Goal: Obtain resource: Obtain resource

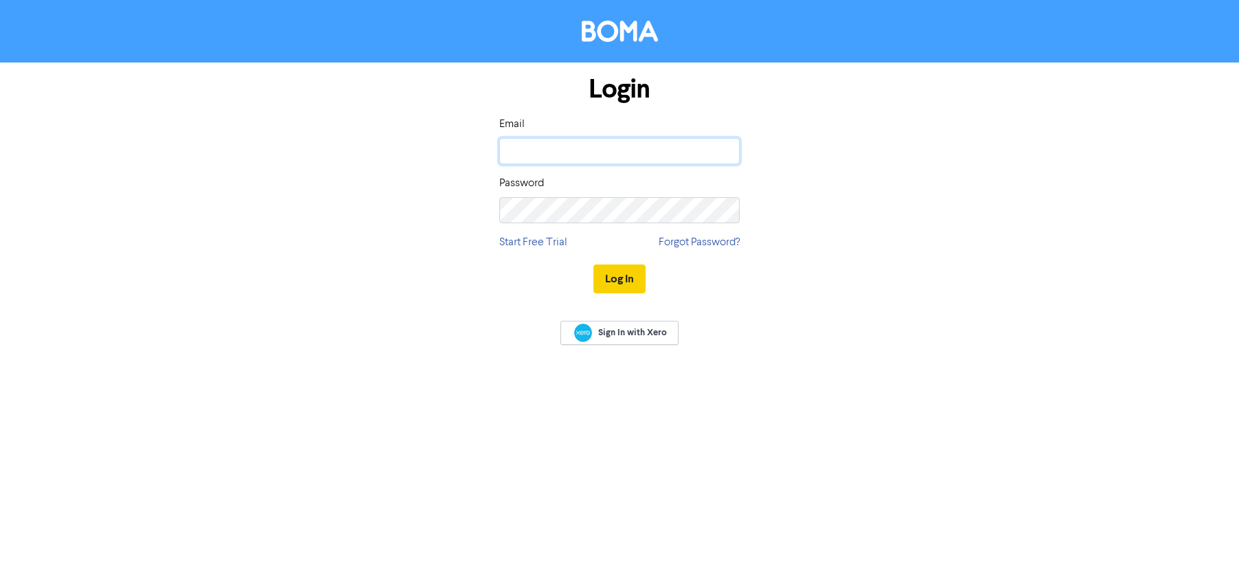
type input "[PERSON_NAME][EMAIL_ADDRESS][DOMAIN_NAME]"
click at [620, 275] on button "Log In" at bounding box center [619, 278] width 52 height 29
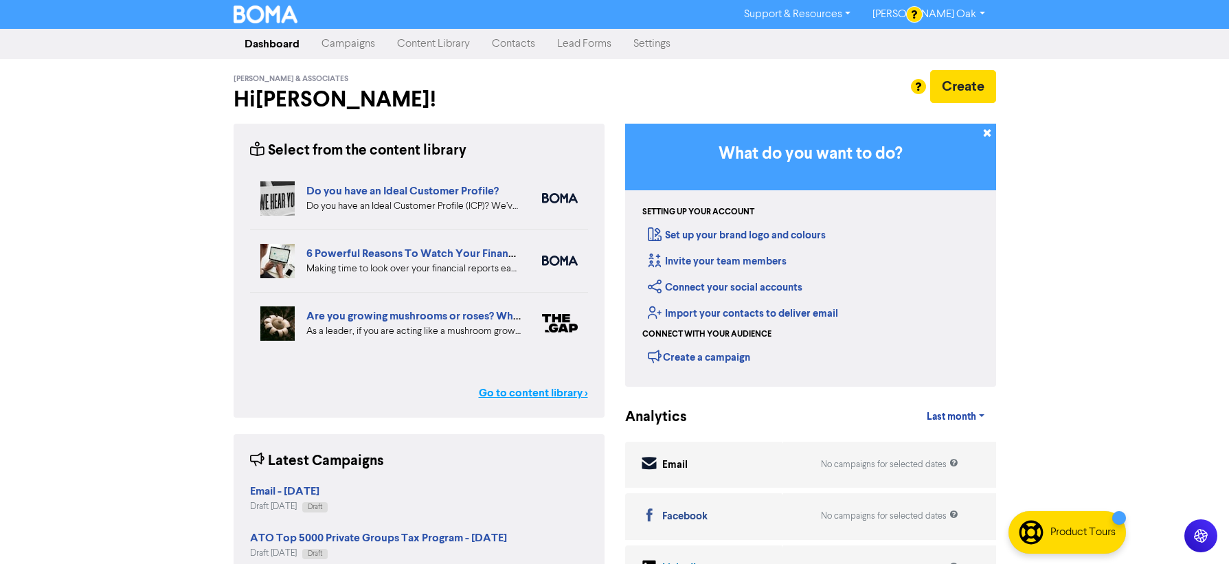
click at [513, 389] on link "Go to content library >" at bounding box center [533, 393] width 109 height 16
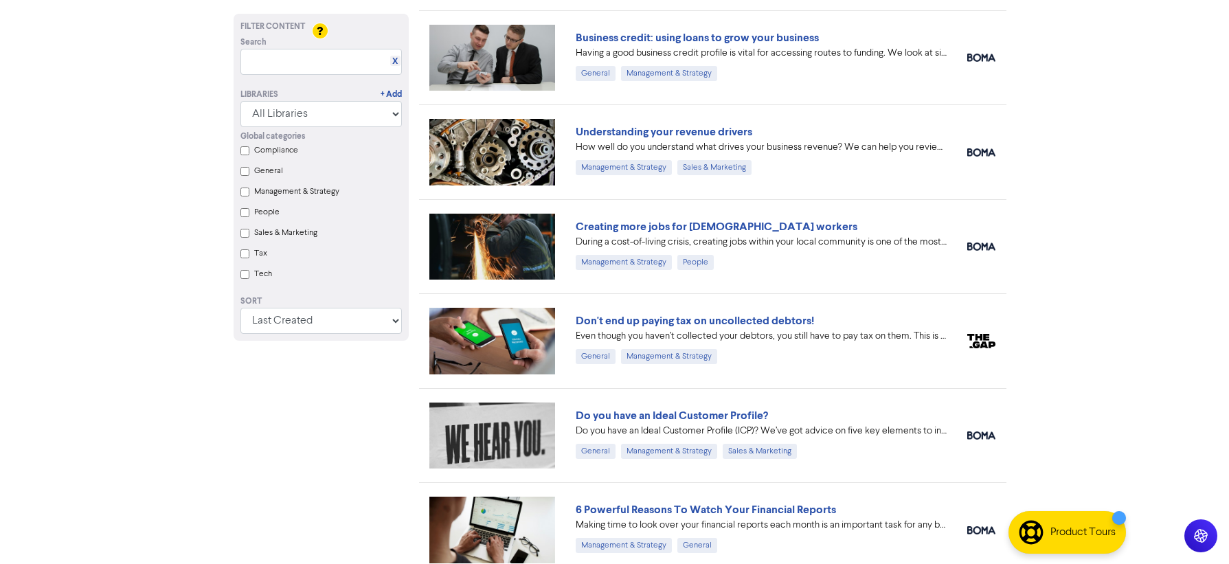
scroll to position [343, 0]
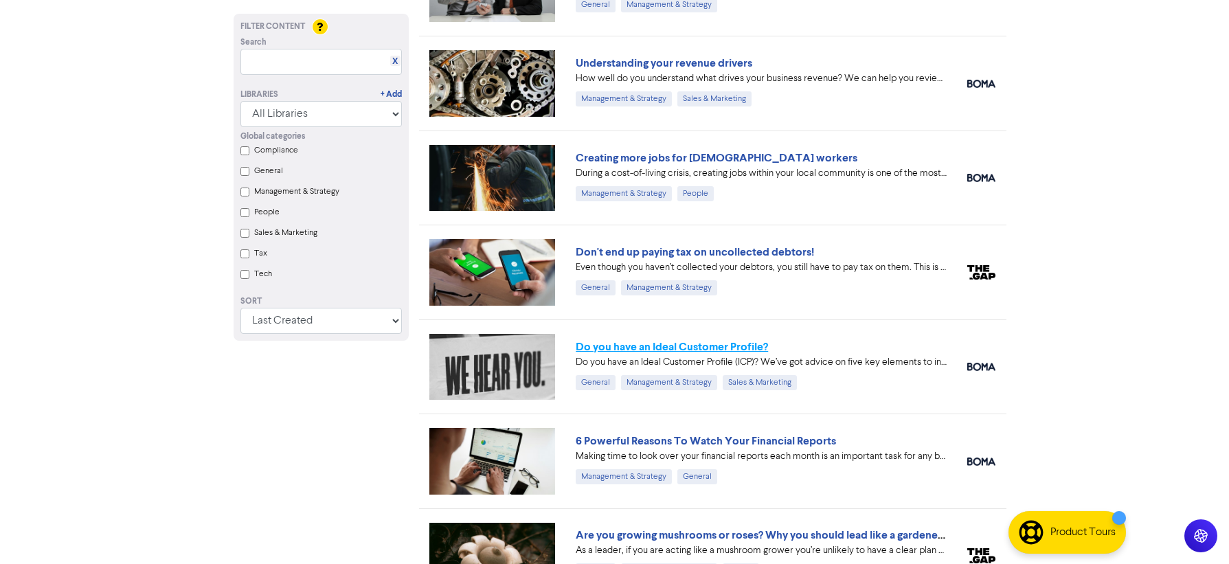
click at [620, 344] on link "Do you have an Ideal Customer Profile?" at bounding box center [672, 347] width 192 height 14
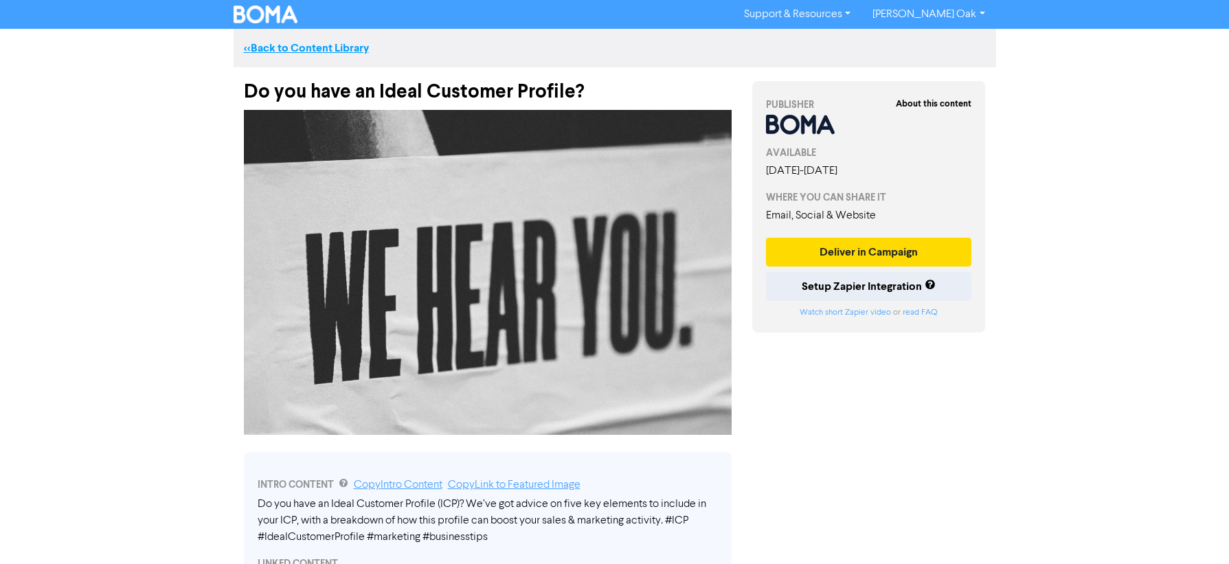
click at [292, 47] on link "<< Back to Content Library" at bounding box center [306, 48] width 125 height 14
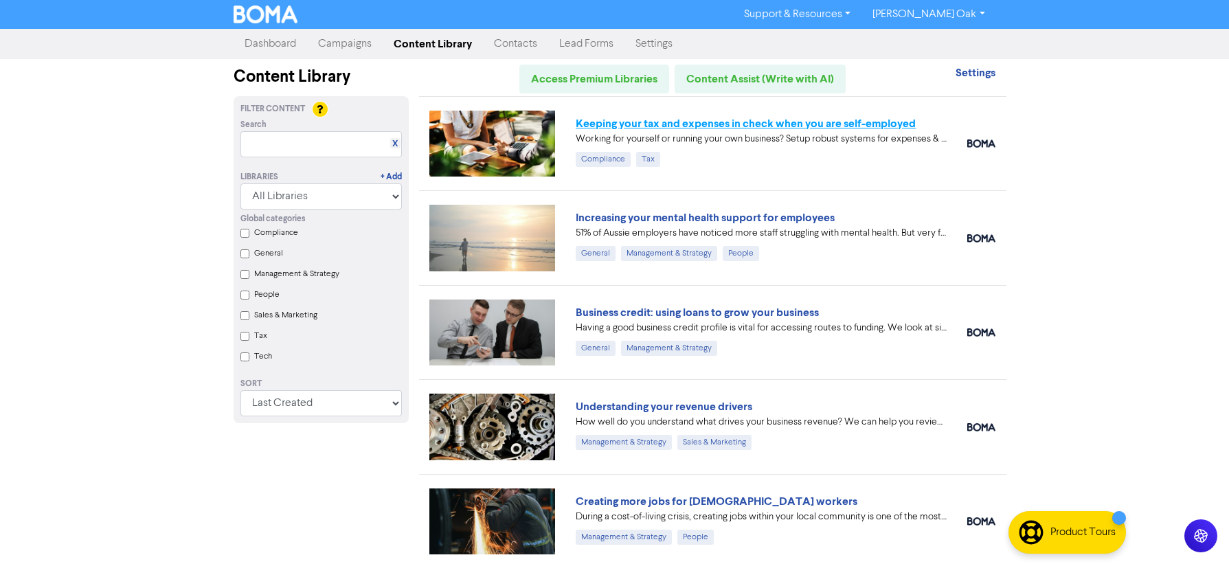
click at [639, 124] on link "Keeping your tax and expenses in check when you are self-employed" at bounding box center [746, 124] width 340 height 14
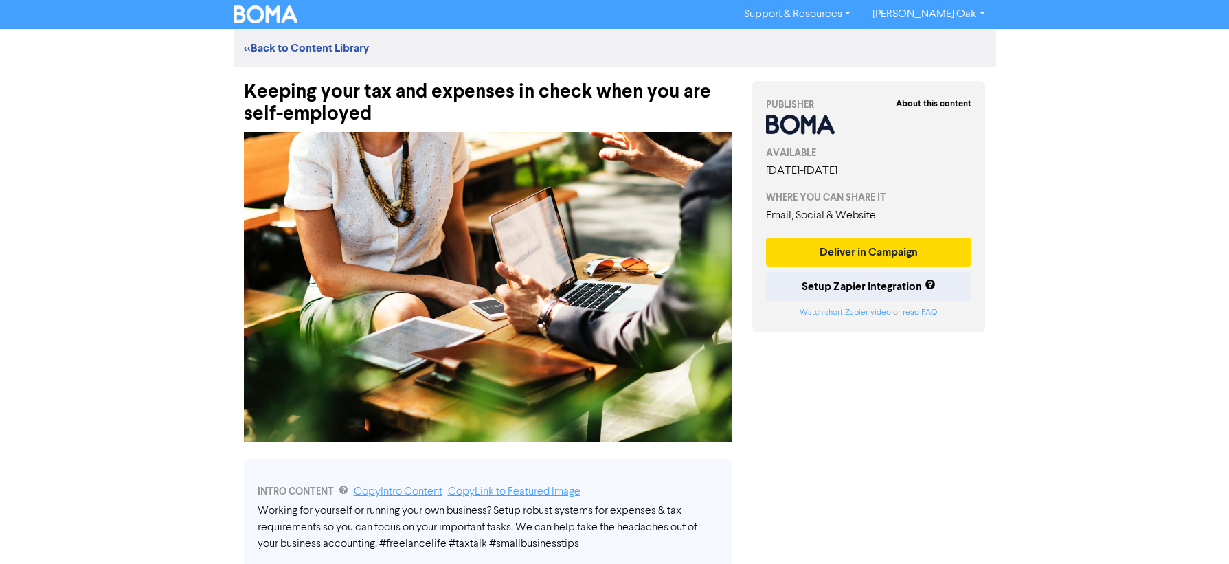
click at [440, 125] on div at bounding box center [488, 286] width 508 height 323
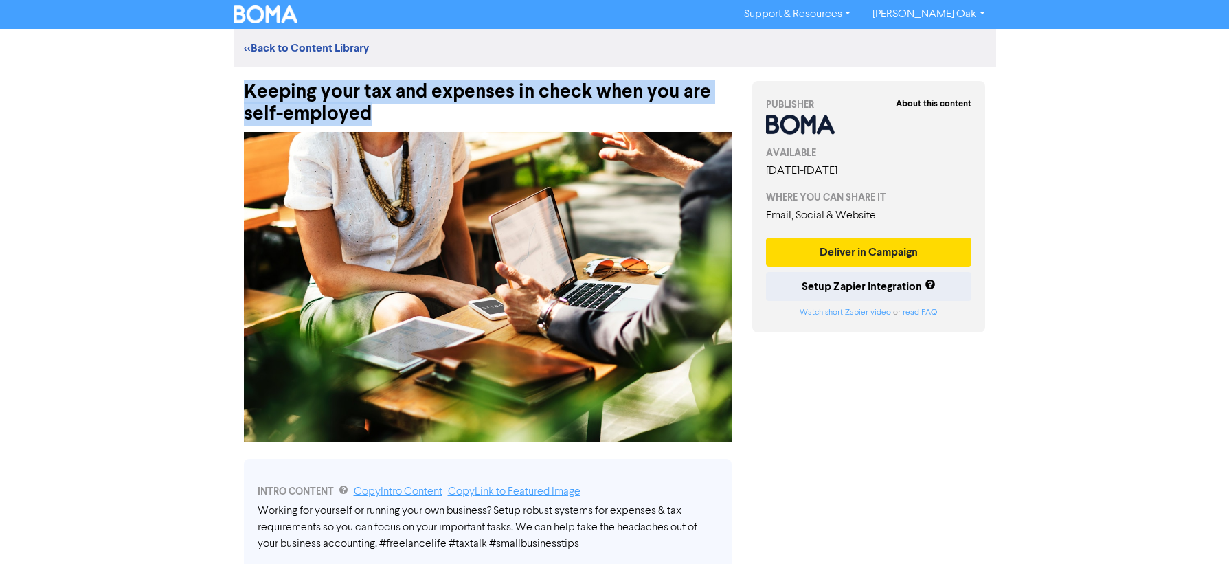
drag, startPoint x: 391, startPoint y: 116, endPoint x: 216, endPoint y: 99, distance: 175.3
click at [216, 99] on div "Support & Resources Video Tutorials FAQ & Guides Marketing Education [PERSON_NA…" at bounding box center [614, 282] width 1229 height 564
copy div "Keeping your tax and expenses in check when you are self-employed"
click at [480, 292] on img at bounding box center [488, 287] width 488 height 310
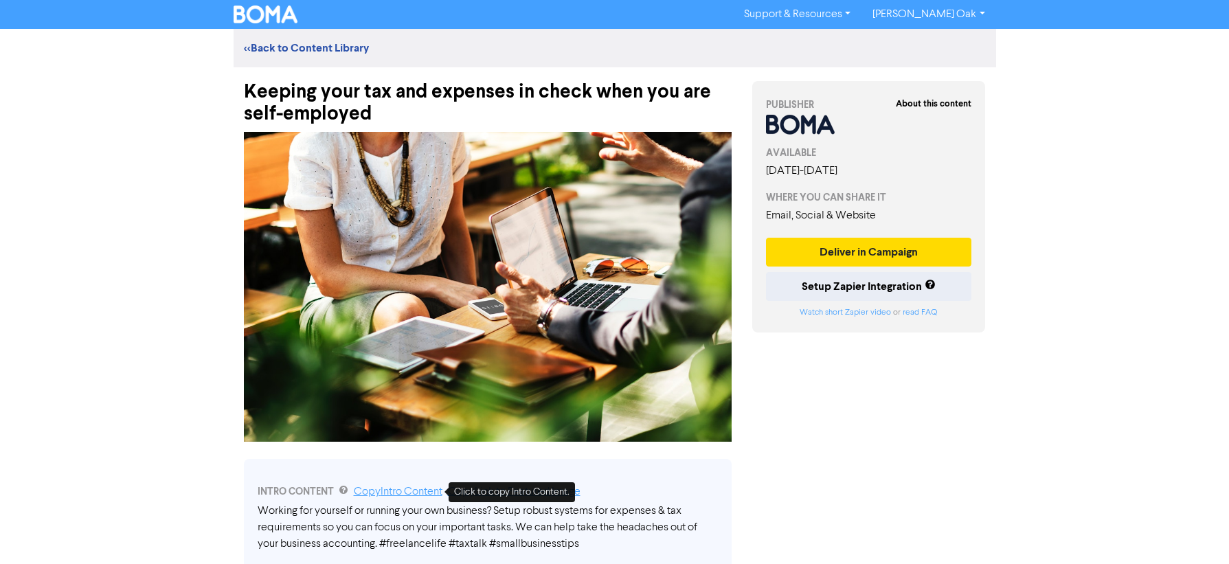
click at [383, 492] on link "Copy Intro Content" at bounding box center [398, 491] width 89 height 11
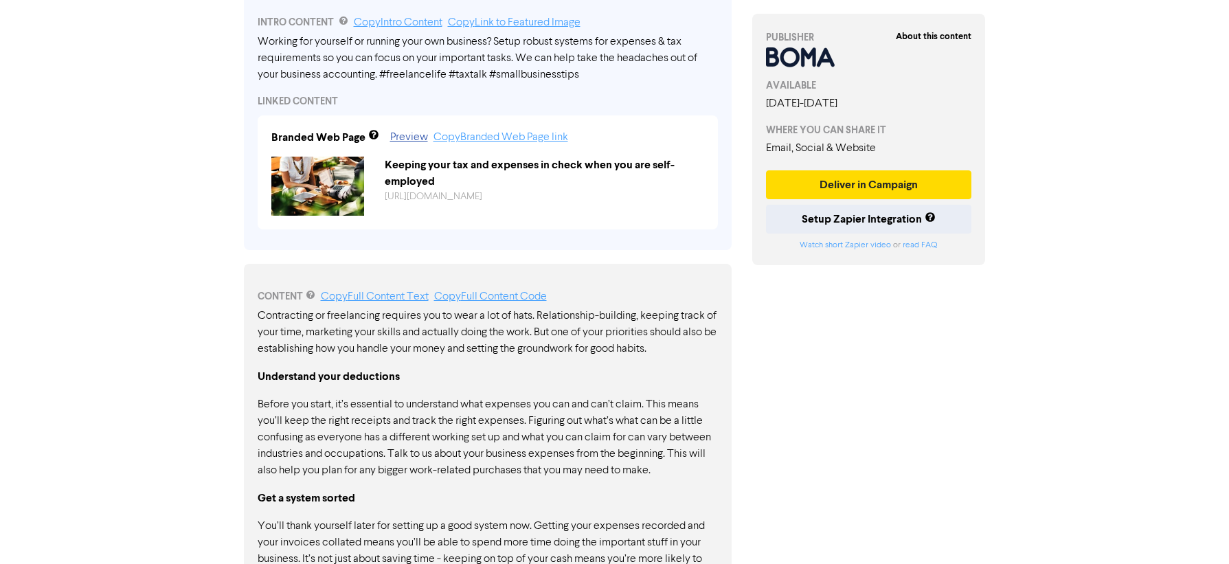
scroll to position [549, 0]
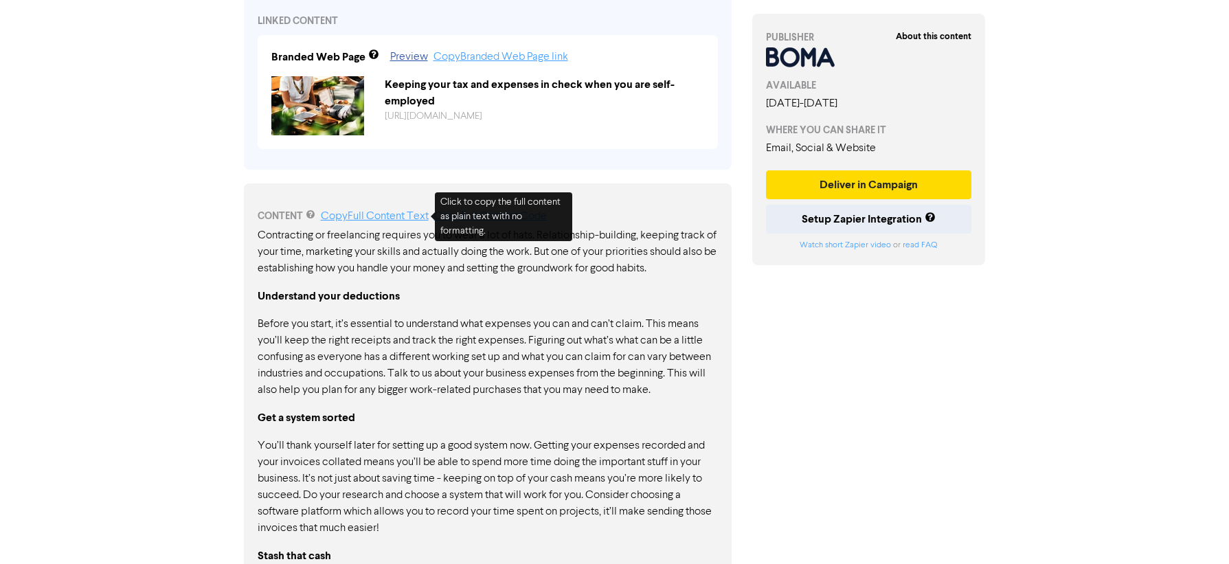
click at [339, 216] on link "Copy Full Content Text" at bounding box center [375, 216] width 108 height 11
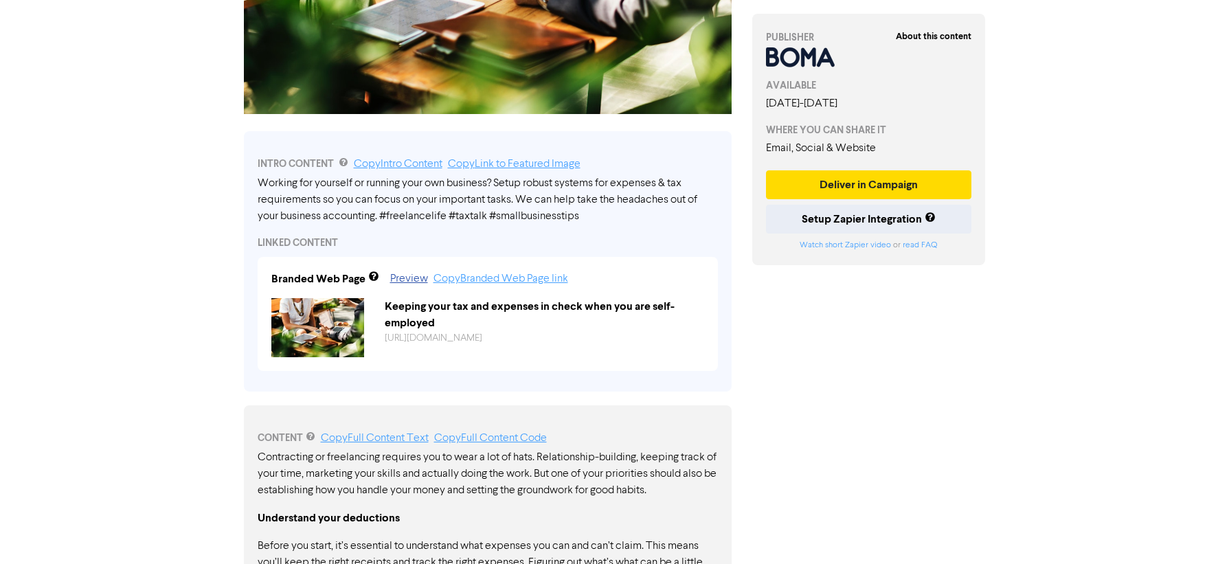
scroll to position [0, 0]
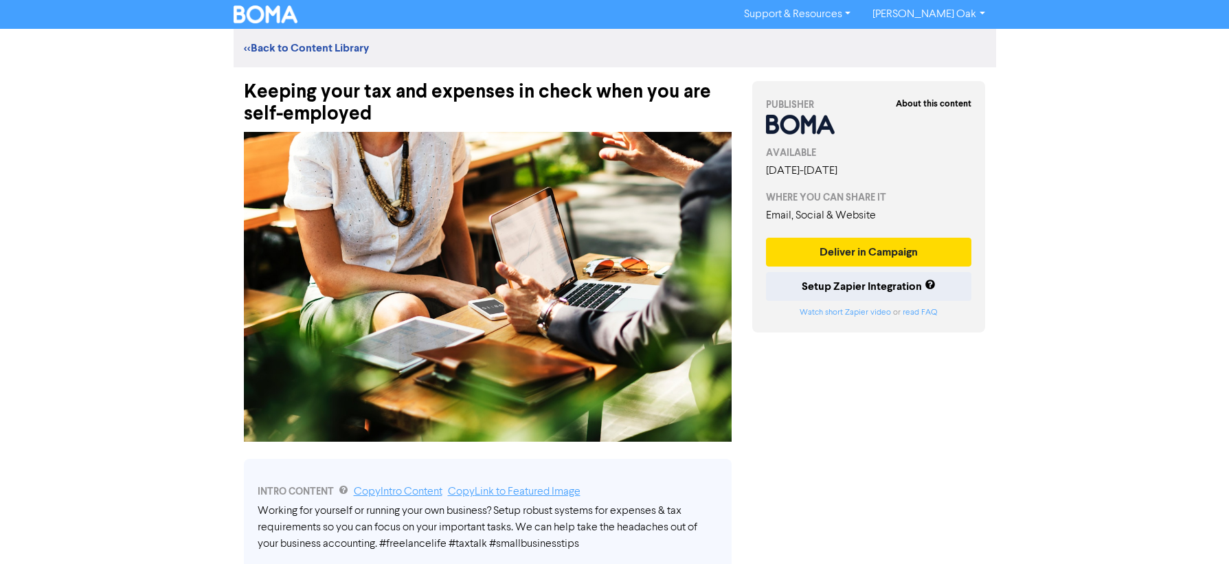
click at [396, 234] on img at bounding box center [488, 287] width 488 height 310
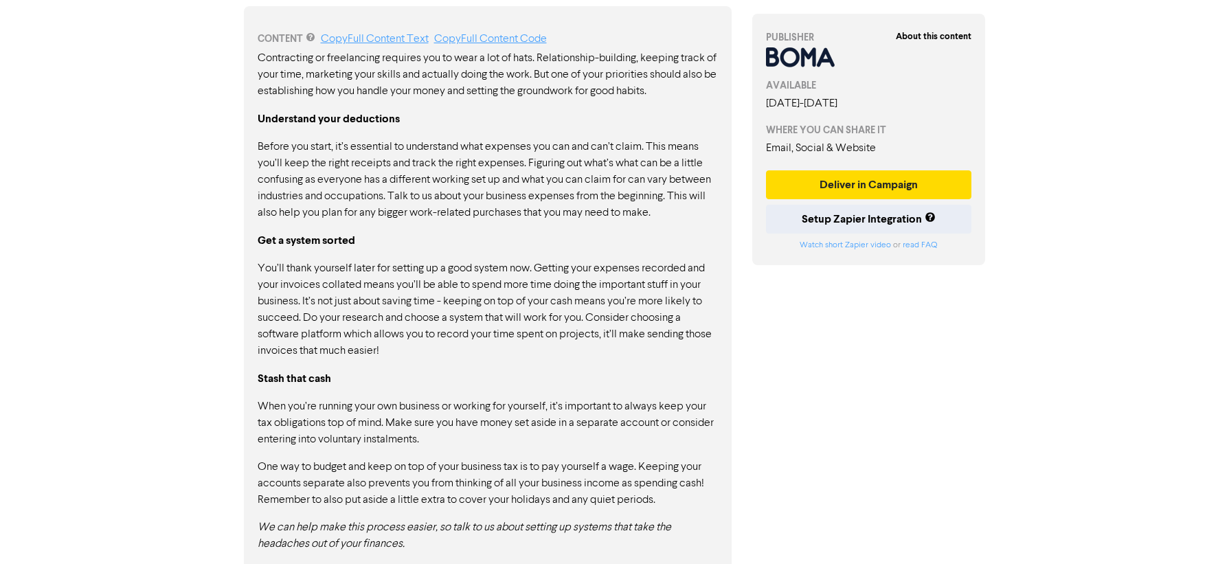
scroll to position [740, 0]
